Goal: Task Accomplishment & Management: Complete application form

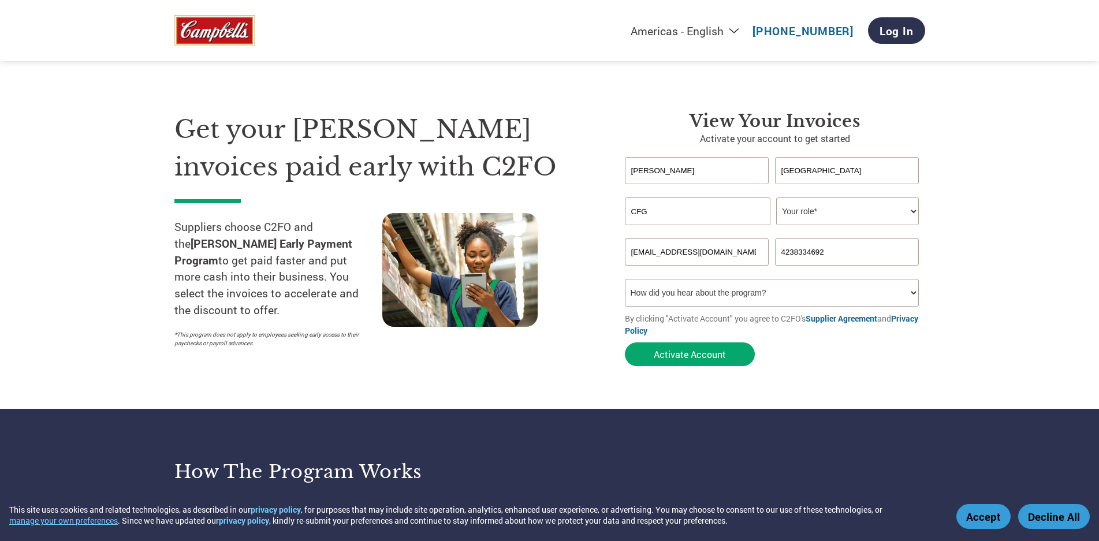
drag, startPoint x: 751, startPoint y: 251, endPoint x: 530, endPoint y: 239, distance: 220.9
click at [561, 242] on div "Get your [PERSON_NAME] invoices paid early with C2FO Suppliers choose C2FO and …" at bounding box center [549, 218] width 751 height 307
type input "[EMAIL_ADDRESS][DOMAIN_NAME]"
drag, startPoint x: 855, startPoint y: 251, endPoint x: 737, endPoint y: 242, distance: 118.8
click at [737, 242] on div "[EMAIL_ADDRESS][DOMAIN_NAME] 4238334692" at bounding box center [775, 252] width 300 height 27
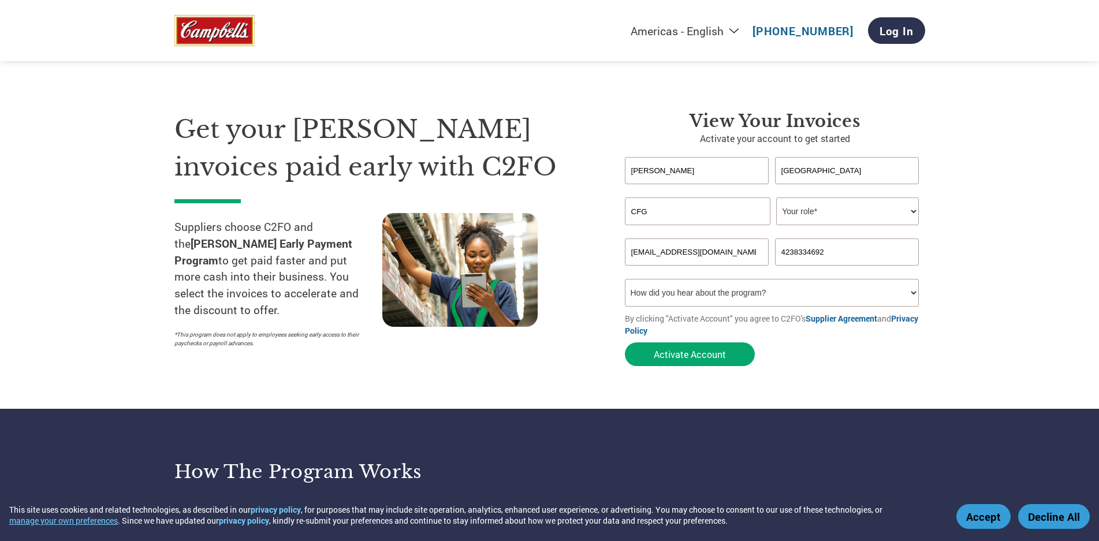
click at [831, 252] on input "4238334692" at bounding box center [847, 252] width 144 height 27
click at [857, 256] on input "4238334692" at bounding box center [847, 252] width 144 height 27
click at [855, 255] on input "4238334692" at bounding box center [847, 252] width 144 height 27
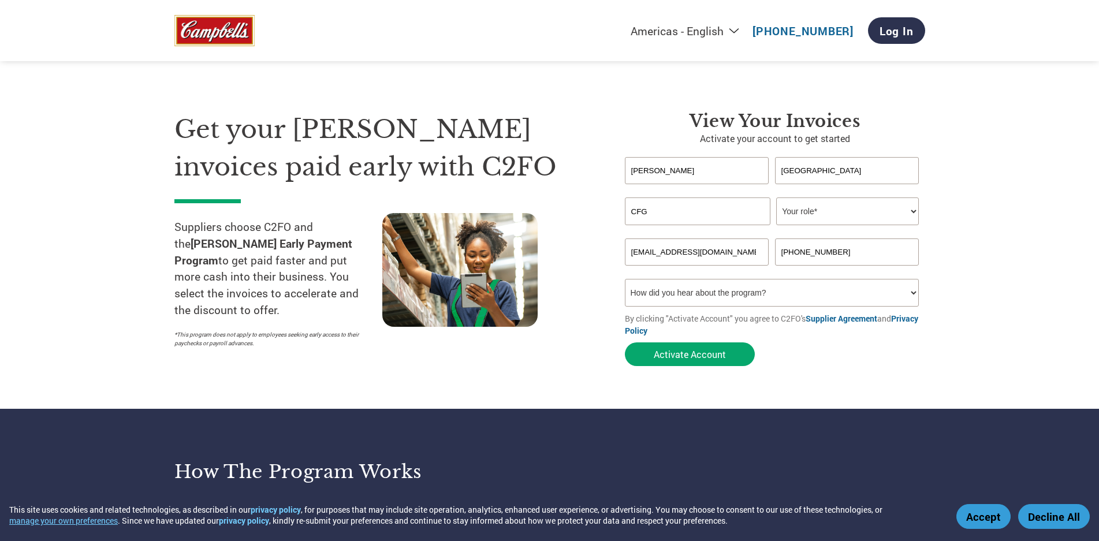
type input "[PHONE_NUMBER]"
click at [991, 271] on section "Get your [PERSON_NAME] invoices paid early with C2FO Suppliers choose C2FO and …" at bounding box center [549, 227] width 1099 height 363
click at [915, 291] on select "How did you hear about the program? Received a letter Email Social Media Online…" at bounding box center [772, 293] width 295 height 28
select select "Email"
click at [625, 279] on select "How did you hear about the program? Received a letter Email Social Media Online…" at bounding box center [772, 293] width 295 height 28
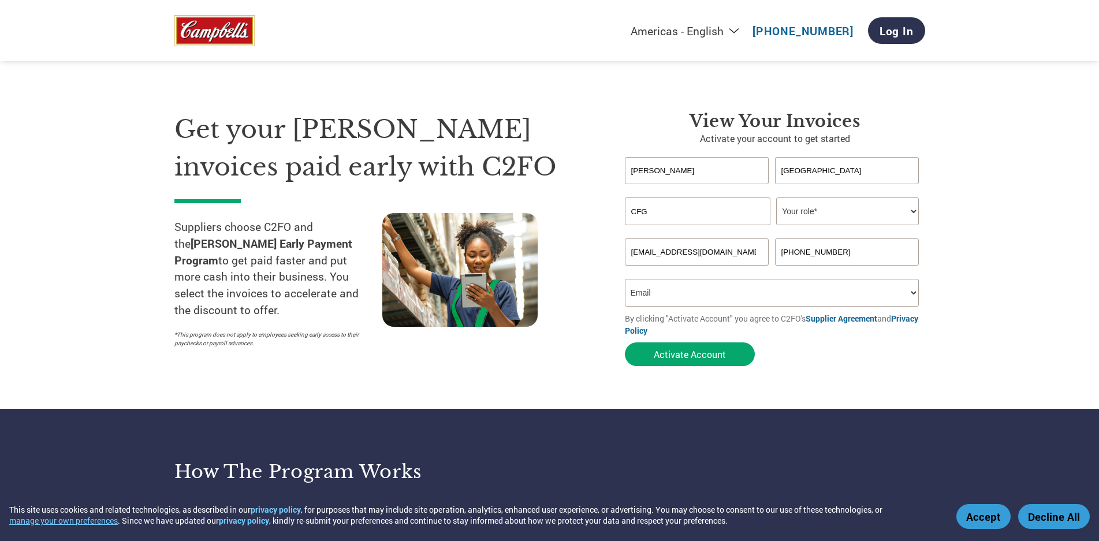
click at [911, 212] on select "Your role* CFO Controller Credit Manager Finance Director Treasurer CEO Preside…" at bounding box center [847, 212] width 143 height 28
select select "PRESIDENT"
click at [776, 198] on select "Your role* CFO Controller Credit Manager Finance Director Treasurer CEO Preside…" at bounding box center [847, 212] width 143 height 28
click at [693, 352] on button "Activate Account" at bounding box center [690, 355] width 130 height 24
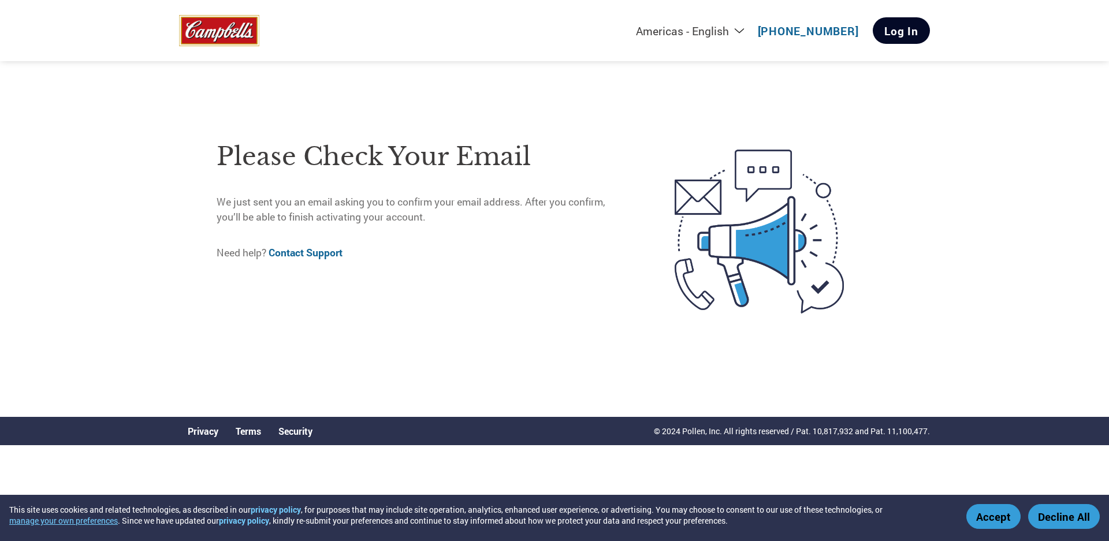
click at [912, 34] on link "Log In" at bounding box center [901, 30] width 57 height 27
